Goal: Navigation & Orientation: Go to known website

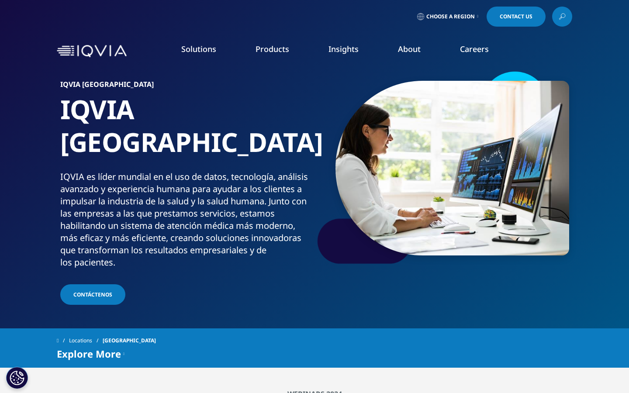
click at [66, 52] on img at bounding box center [92, 51] width 70 height 13
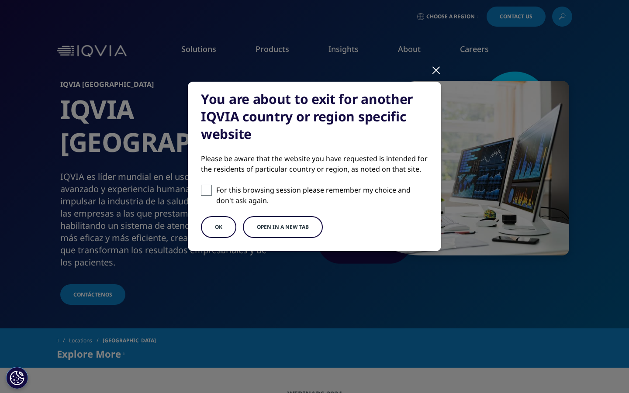
click at [206, 191] on span at bounding box center [206, 190] width 11 height 11
click at [206, 191] on input "For this browsing session please remember my choice and don't ask again." at bounding box center [206, 190] width 11 height 11
checkbox input "true"
click at [437, 70] on div at bounding box center [436, 70] width 10 height 24
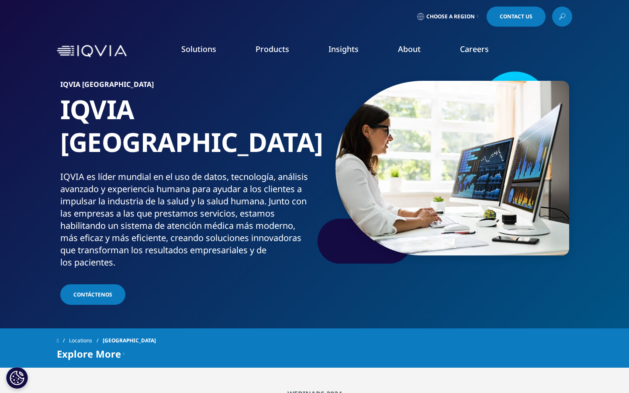
click at [70, 52] on img at bounding box center [92, 51] width 70 height 13
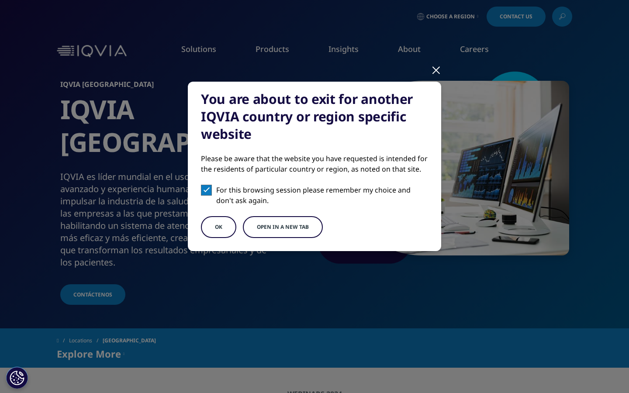
click at [224, 225] on button "OK" at bounding box center [218, 227] width 35 height 22
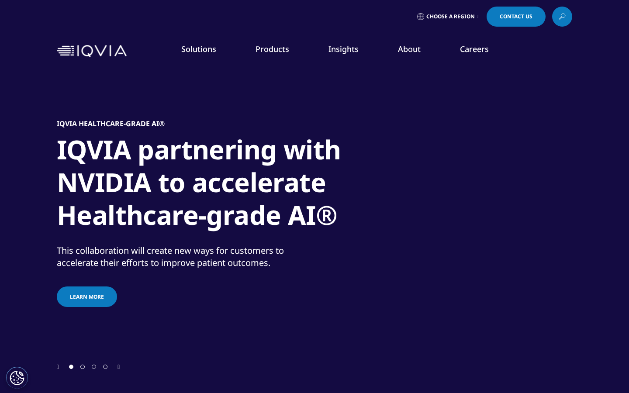
click at [477, 17] on icon at bounding box center [477, 16] width 1 height 3
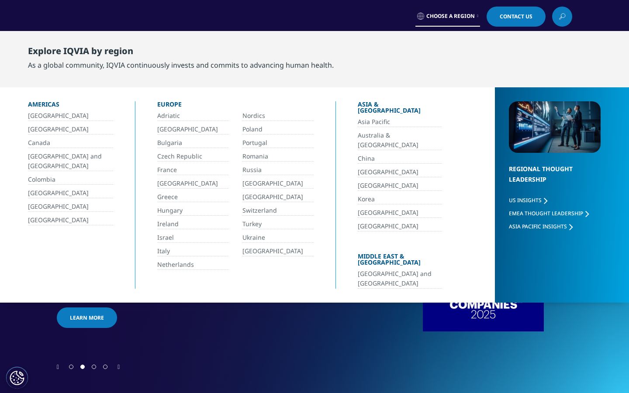
click at [44, 115] on link "[GEOGRAPHIC_DATA]" at bounding box center [70, 116] width 85 height 10
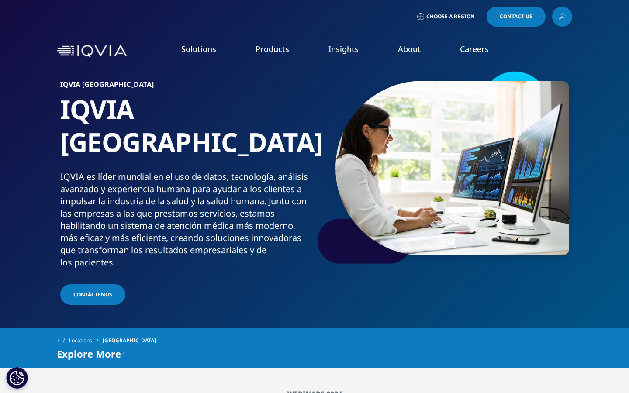
click at [69, 53] on img at bounding box center [92, 51] width 70 height 13
